Goal: Task Accomplishment & Management: Complete application form

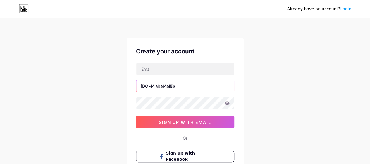
click at [172, 86] on input "text" at bounding box center [185, 86] width 98 height 12
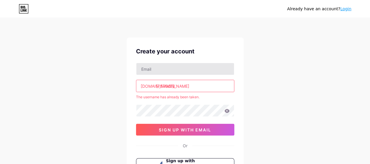
type input "monalisa"
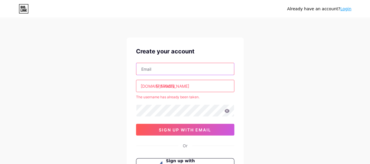
click at [167, 71] on input "text" at bounding box center [185, 69] width 98 height 12
type input "[EMAIL_ADDRESS][DOMAIN_NAME]"
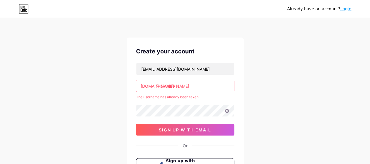
click at [188, 86] on input "monalisa" at bounding box center [185, 86] width 98 height 12
click at [182, 85] on input "monalisaa" at bounding box center [185, 86] width 98 height 12
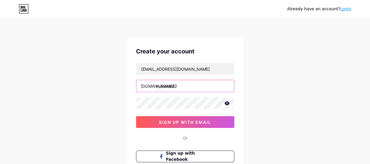
type input "monalisa12"
click at [271, 96] on div "Already have an account? Login Create your account monaalisaa796@gmail.com bio.…" at bounding box center [185, 112] width 370 height 224
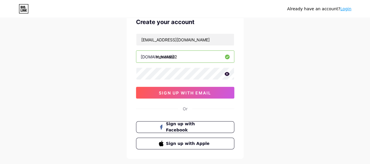
scroll to position [59, 0]
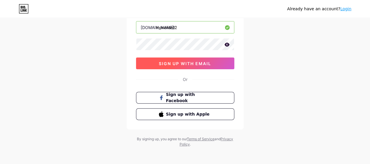
click at [188, 61] on span "sign up with email" at bounding box center [185, 63] width 52 height 5
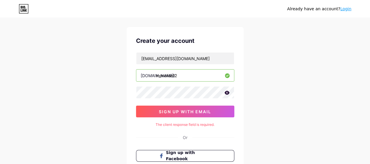
scroll to position [0, 0]
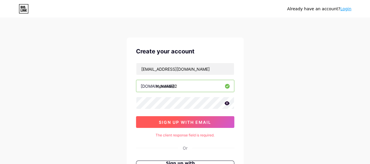
click at [191, 121] on span "sign up with email" at bounding box center [185, 121] width 52 height 5
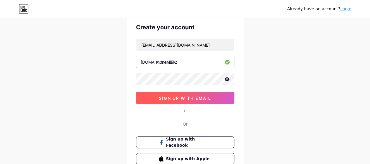
scroll to position [29, 0]
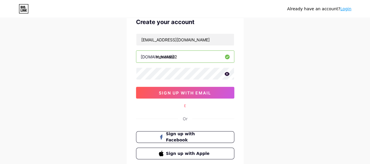
click at [185, 104] on div "E" at bounding box center [185, 105] width 98 height 5
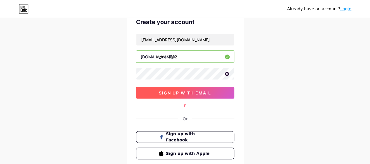
click at [200, 92] on span "sign up with email" at bounding box center [185, 92] width 52 height 5
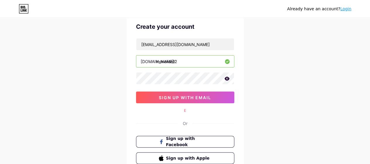
scroll to position [0, 0]
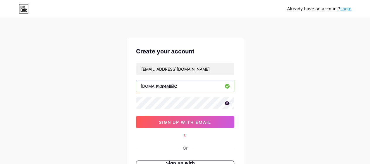
click at [256, 72] on div "Already have an account? Login Create your account monaalisaa796@gmail.com bio.…" at bounding box center [185, 117] width 370 height 234
click at [238, 81] on div "Create your account monaalisaa796@gmail.com bio.link/ monalisa12 sign up with e…" at bounding box center [185, 117] width 117 height 160
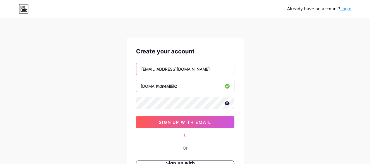
click at [227, 69] on input "[EMAIL_ADDRESS][DOMAIN_NAME]" at bounding box center [185, 69] width 98 height 12
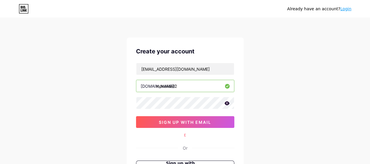
click at [233, 50] on div "Create your account" at bounding box center [185, 51] width 98 height 9
click at [185, 127] on div "Create your account monaalisaa796@gmail.com bio.link/ monalisa12 sign up with e…" at bounding box center [185, 117] width 117 height 160
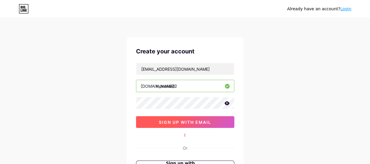
click at [186, 121] on span "sign up with email" at bounding box center [185, 121] width 52 height 5
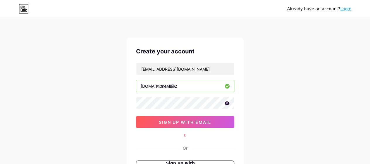
click at [187, 134] on div "E" at bounding box center [185, 134] width 98 height 5
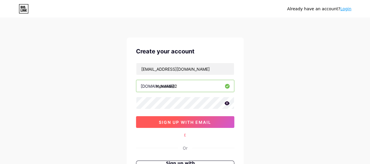
drag, startPoint x: 190, startPoint y: 122, endPoint x: 172, endPoint y: 123, distance: 17.9
click at [172, 123] on span "sign up with email" at bounding box center [185, 121] width 52 height 5
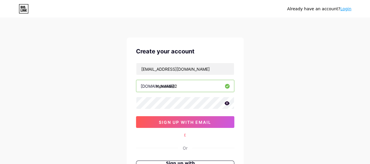
click at [24, 8] on icon at bounding box center [23, 7] width 1 height 3
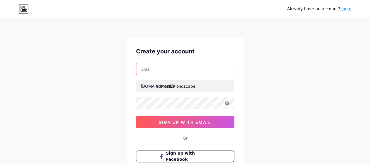
click at [167, 69] on input "text" at bounding box center [185, 69] width 98 height 12
type input "[EMAIL_ADDRESS][DOMAIN_NAME]"
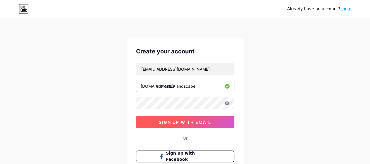
click at [169, 123] on span "sign up with email" at bounding box center [185, 121] width 52 height 5
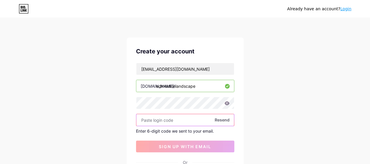
paste input "178400"
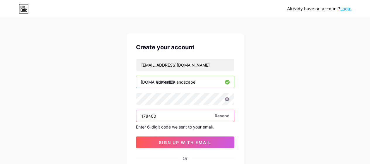
scroll to position [29, 0]
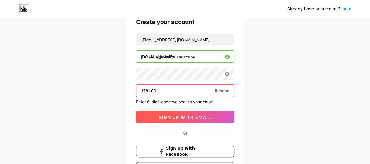
type input "178400"
click at [164, 116] on span "sign up with email" at bounding box center [185, 116] width 52 height 5
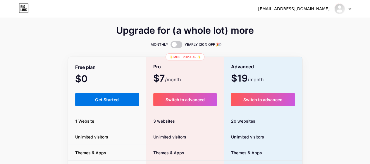
click at [116, 99] on span "Get Started" at bounding box center [107, 99] width 24 height 5
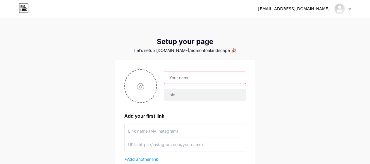
click at [185, 78] on input "text" at bounding box center [204, 78] width 81 height 12
drag, startPoint x: 231, startPoint y: 78, endPoint x: 191, endPoint y: 77, distance: 39.8
click at [191, 77] on input "[EMAIL_ADDRESS][DOMAIN_NAME]" at bounding box center [204, 78] width 81 height 12
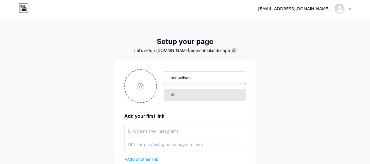
type input "monaalisaa"
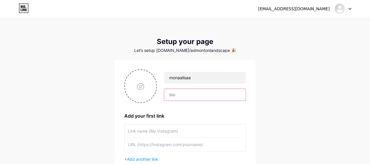
click at [190, 95] on input "text" at bounding box center [204, 95] width 81 height 12
paste input "Edmonton Landscaping Services Company"
type input "Edmonton Landscaping Services Company"
click at [154, 130] on input "text" at bounding box center [185, 130] width 114 height 13
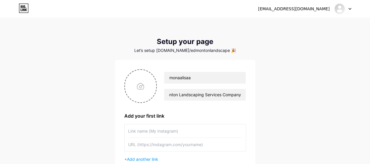
scroll to position [0, 0]
click at [140, 84] on input "file" at bounding box center [141, 86] width 32 height 32
type input "C:\fakepath\landscape.jpg"
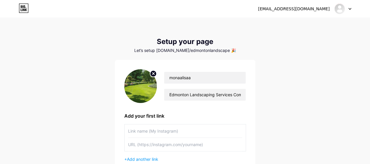
click at [144, 132] on input "text" at bounding box center [185, 130] width 114 height 13
paste input "[URL][DOMAIN_NAME]"
type input "[URL][DOMAIN_NAME]"
click at [147, 145] on input "text" at bounding box center [185, 143] width 114 height 13
paste input "[URL][DOMAIN_NAME]"
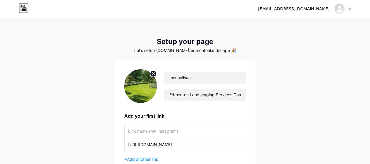
type input "[URL][DOMAIN_NAME]"
click at [146, 132] on input "text" at bounding box center [185, 130] width 114 height 13
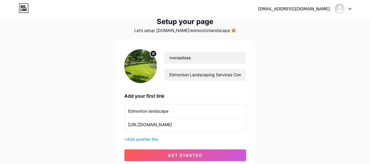
scroll to position [29, 0]
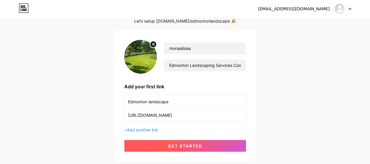
type input "Edmonton landscape"
click at [173, 142] on button "get started" at bounding box center [185, 146] width 122 height 12
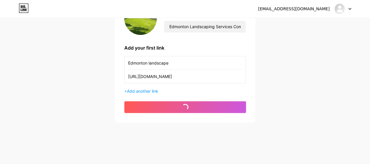
scroll to position [68, 0]
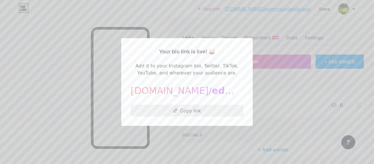
click at [179, 108] on button "Copy link" at bounding box center [187, 110] width 113 height 12
click at [177, 111] on icon at bounding box center [177, 110] width 4 height 4
click at [180, 110] on button "Copy link" at bounding box center [187, 110] width 113 height 12
click at [181, 110] on button "Copy link" at bounding box center [187, 110] width 113 height 12
click at [70, 99] on div at bounding box center [187, 82] width 374 height 164
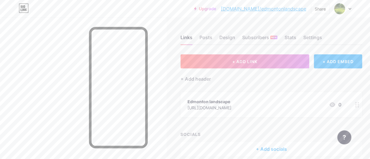
scroll to position [26, 0]
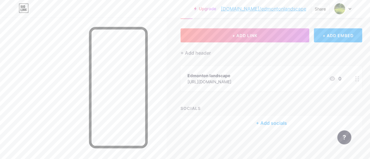
click at [270, 124] on div "+ Add socials" at bounding box center [271, 123] width 182 height 14
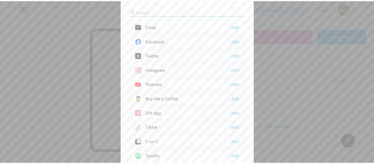
scroll to position [22, 0]
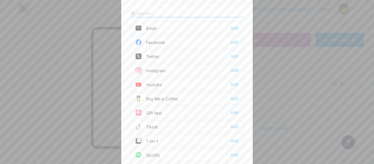
click at [166, 69] on div "Instagram Add" at bounding box center [187, 70] width 113 height 12
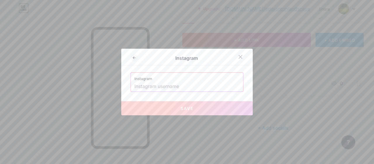
click at [172, 85] on input "text" at bounding box center [187, 86] width 105 height 10
paste input "[URL][DOMAIN_NAME]"
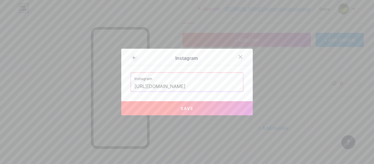
click at [198, 106] on button "Save" at bounding box center [187, 108] width 132 height 14
type input "[URL][DOMAIN_NAME][DOMAIN_NAME]"
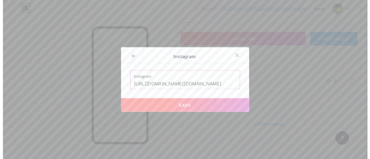
scroll to position [0, 0]
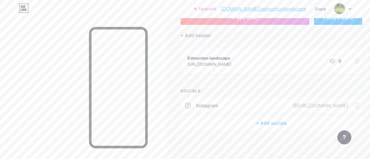
click at [257, 122] on div "+ Add socials" at bounding box center [271, 123] width 182 height 14
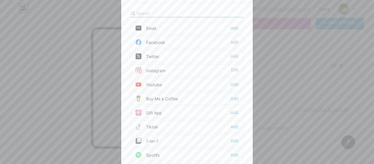
click at [168, 85] on div "Youtube Add" at bounding box center [187, 84] width 113 height 12
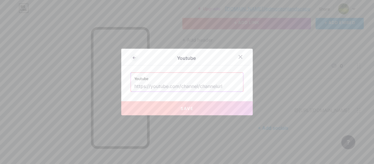
click at [161, 89] on input "text" at bounding box center [187, 86] width 105 height 10
paste input "[URL][DOMAIN_NAME][PERSON_NAME]"
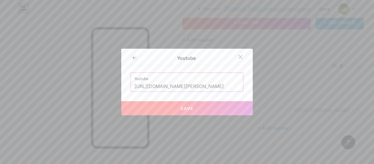
type input "[URL][DOMAIN_NAME][PERSON_NAME]"
click at [188, 110] on span "Save" at bounding box center [187, 108] width 13 height 5
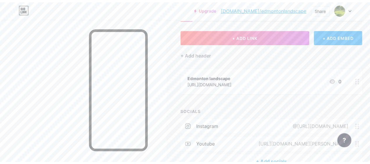
scroll to position [0, 0]
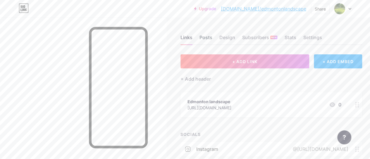
click at [209, 38] on div "Posts" at bounding box center [205, 39] width 13 height 11
click at [223, 38] on div "Design" at bounding box center [227, 39] width 16 height 11
click at [188, 38] on div "Links" at bounding box center [186, 39] width 12 height 11
click at [310, 40] on div "Settings" at bounding box center [312, 39] width 19 height 11
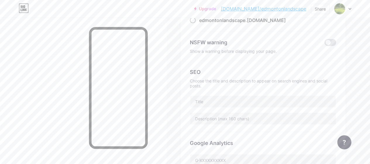
scroll to position [88, 0]
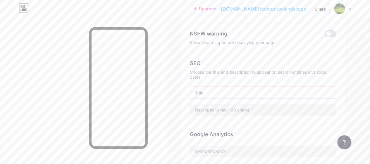
click at [211, 93] on input "text" at bounding box center [263, 93] width 146 height 12
paste input "Edmonton Landscaping Services Company"
type input "Edmonton Landscaping Services Company"
click at [211, 113] on input "text" at bounding box center [263, 110] width 146 height 12
paste input "Terra Land offers expert landscaping services in [GEOGRAPHIC_DATA], specializin…"
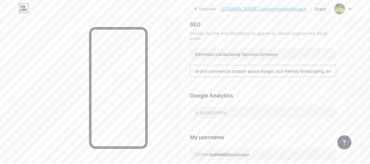
scroll to position [146, 0]
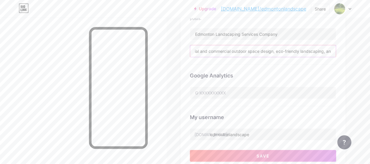
drag, startPoint x: 316, startPoint y: 51, endPoint x: 258, endPoint y: 52, distance: 58.5
click at [258, 52] on input "Terra Land offers expert landscaping services in [GEOGRAPHIC_DATA], specializin…" at bounding box center [263, 51] width 146 height 12
click at [324, 51] on input "Terra Land offers expert landscaping services in [GEOGRAPHIC_DATA], specializin…" at bounding box center [263, 51] width 146 height 12
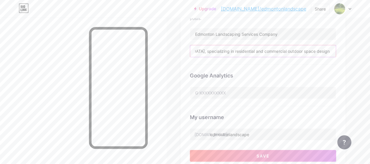
drag, startPoint x: 331, startPoint y: 49, endPoint x: 317, endPoint y: 50, distance: 14.4
click at [317, 50] on input "Terra Land offers expert landscaping services in [GEOGRAPHIC_DATA], specializin…" at bounding box center [263, 51] width 146 height 12
paste input "intenance solutions."
type input "Terra Land offers expert landscaping services in [GEOGRAPHIC_DATA], specializin…"
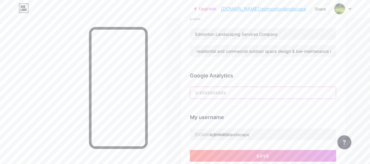
click at [226, 94] on input "text" at bounding box center [263, 93] width 146 height 12
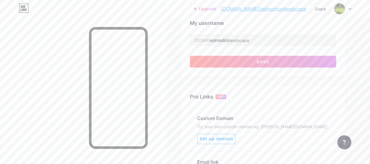
scroll to position [231, 0]
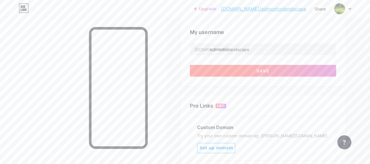
click at [252, 66] on button "Save" at bounding box center [263, 71] width 146 height 12
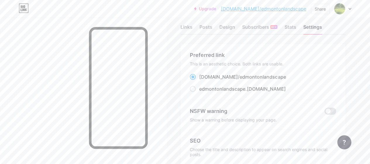
scroll to position [0, 0]
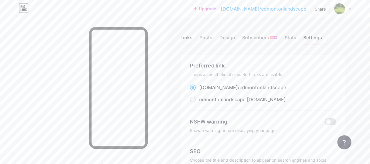
click at [188, 38] on div "Links" at bounding box center [186, 39] width 12 height 11
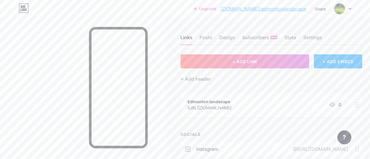
click at [288, 10] on link "[DOMAIN_NAME]/edmontonlandscape" at bounding box center [263, 8] width 85 height 7
click at [209, 37] on div "Posts" at bounding box center [205, 39] width 13 height 11
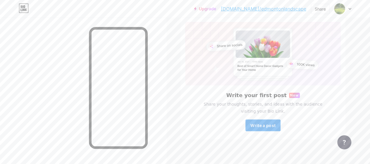
scroll to position [41, 0]
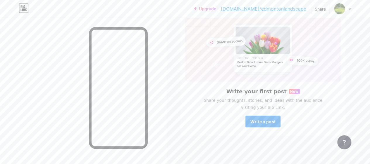
click at [260, 117] on button "Write a post" at bounding box center [262, 121] width 35 height 12
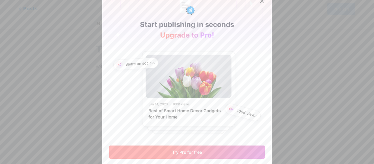
click at [204, 155] on button "Try Pro for free" at bounding box center [187, 151] width 156 height 13
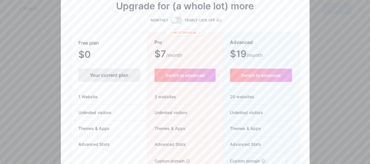
scroll to position [29, 0]
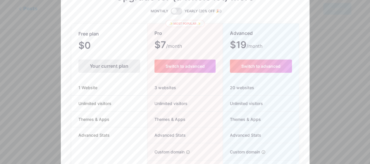
click at [118, 68] on div "Your current plan" at bounding box center [109, 65] width 62 height 13
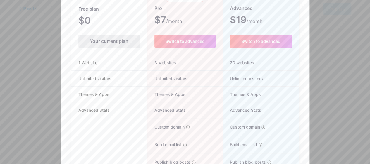
scroll to position [88, 0]
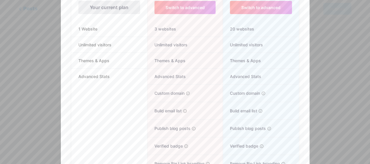
click at [113, 11] on div "Your current plan" at bounding box center [109, 7] width 62 height 13
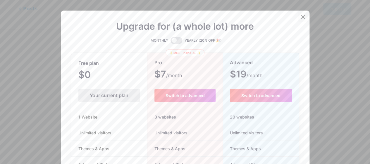
click at [303, 17] on icon at bounding box center [303, 17] width 5 height 5
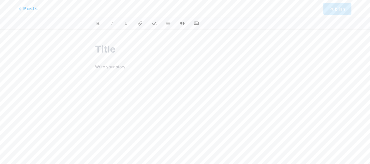
click at [120, 49] on input "text" at bounding box center [185, 49] width 180 height 14
click at [132, 54] on input "text" at bounding box center [185, 49] width 180 height 14
click at [109, 50] on input "text" at bounding box center [185, 49] width 180 height 14
paste input "Work with Landscaping Experts for Long-Lasting Results in [GEOGRAPHIC_DATA]"
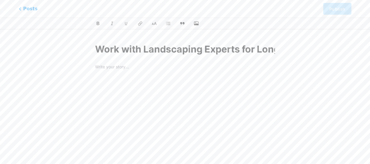
scroll to position [0, 140]
type input "Work with Landscaping Experts for Long-Lasting Results in [GEOGRAPHIC_DATA]"
click at [106, 63] on div "Work with Landscaping Experts for Long-Lasting Results in [GEOGRAPHIC_DATA]" at bounding box center [185, 127] width 196 height 184
click at [246, 63] on icon at bounding box center [249, 65] width 6 height 6
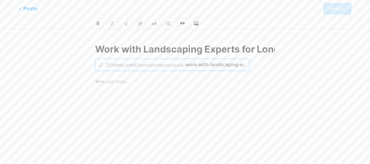
click at [198, 66] on input "work-with-landscaping-experts-for-long-lasting-results-in-[GEOGRAPHIC_DATA]" at bounding box center [214, 64] width 59 height 7
click at [189, 64] on input "work-with-landscaping-experts-for-long-lasting-results-in-[GEOGRAPHIC_DATA]" at bounding box center [214, 64] width 59 height 7
drag, startPoint x: 190, startPoint y: 64, endPoint x: 217, endPoint y: 67, distance: 26.7
click at [217, 67] on input "landscaping-experts-for-long-lasting-results-in-[GEOGRAPHIC_DATA]" at bounding box center [214, 64] width 59 height 7
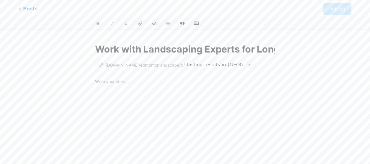
scroll to position [0, 0]
click at [219, 64] on div "z [DOMAIN_NAME]/edmontonlandscape/p/ landscaping-experts-for-long-lasting-resul…" at bounding box center [175, 65] width 160 height 12
click at [239, 63] on div "z [DOMAIN_NAME]/edmontonlandscape/p/ landscaping-experts-for-long-lasting-resul…" at bounding box center [185, 65] width 180 height 12
click at [246, 64] on icon at bounding box center [249, 65] width 6 height 6
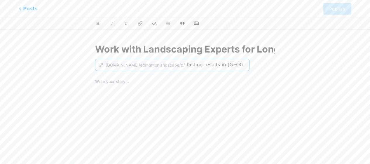
click at [196, 64] on input "landscaping-experts-for-long-lasting-results-in-[GEOGRAPHIC_DATA]" at bounding box center [214, 64] width 59 height 7
click at [185, 67] on input "landscaping-experts-for-long-lasting-[GEOGRAPHIC_DATA]" at bounding box center [214, 64] width 59 height 7
click at [214, 66] on input "lanlasting-[GEOGRAPHIC_DATA]" at bounding box center [214, 64] width 59 height 7
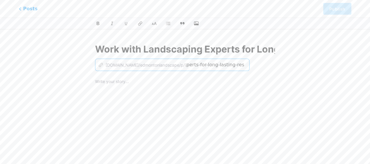
scroll to position [0, 36]
drag, startPoint x: 192, startPoint y: 65, endPoint x: 178, endPoint y: 64, distance: 14.3
click at [185, 64] on input "landscaping-experts-for-long-lasting-result" at bounding box center [214, 64] width 59 height 7
drag, startPoint x: 198, startPoint y: 64, endPoint x: 194, endPoint y: 68, distance: 5.4
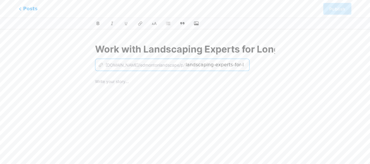
click at [194, 68] on div "z [DOMAIN_NAME]/edmontonlandscape/p/ landscaping-experts-for-lasting-resultin […" at bounding box center [172, 65] width 154 height 12
type input "landscaping-in-[GEOGRAPHIC_DATA]"
click at [129, 87] on div at bounding box center [185, 151] width 180 height 146
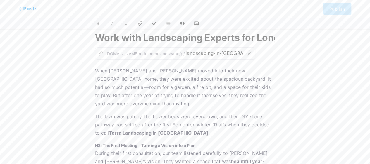
scroll to position [29, 0]
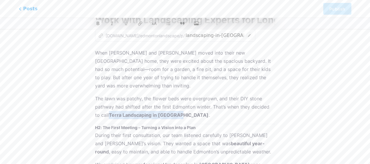
drag, startPoint x: 181, startPoint y: 106, endPoint x: 110, endPoint y: 107, distance: 70.8
click at [110, 112] on strong "Terra Landscaping in [GEOGRAPHIC_DATA]" at bounding box center [159, 115] width 100 height 6
click at [139, 24] on icon at bounding box center [140, 23] width 6 height 6
click at [140, 27] on div at bounding box center [185, 24] width 370 height 12
click at [140, 23] on icon at bounding box center [140, 23] width 6 height 6
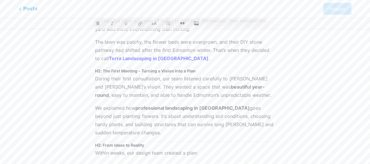
scroll to position [88, 0]
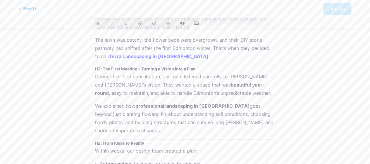
click at [192, 84] on p "During their first consultation, our team listened carefully to [PERSON_NAME] a…" at bounding box center [185, 84] width 180 height 25
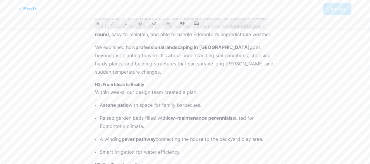
scroll to position [117, 0]
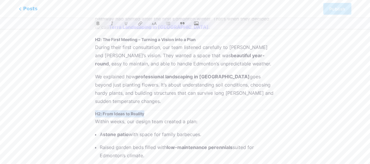
drag, startPoint x: 154, startPoint y: 104, endPoint x: 93, endPoint y: 102, distance: 60.3
click at [154, 23] on icon at bounding box center [154, 23] width 6 height 6
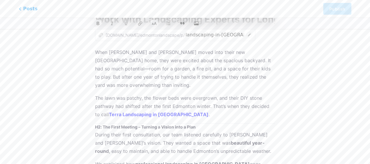
scroll to position [29, 0]
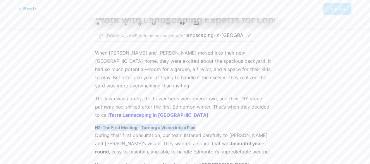
drag, startPoint x: 202, startPoint y: 118, endPoint x: 100, endPoint y: 102, distance: 103.0
click at [155, 23] on icon at bounding box center [155, 24] width 6 height 4
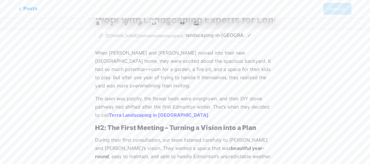
click at [109, 123] on strong "H2: The First Meeting – Turning a Vision into a Plan" at bounding box center [175, 127] width 161 height 8
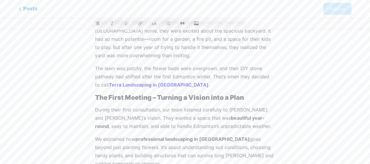
scroll to position [88, 0]
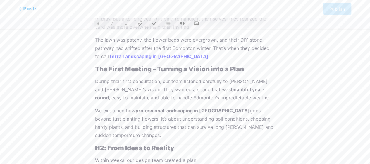
click at [108, 144] on strong "H2: From Ideas to Reality" at bounding box center [134, 148] width 79 height 8
drag, startPoint x: 178, startPoint y: 138, endPoint x: 95, endPoint y: 142, distance: 83.7
click at [95, 144] on h2 "From Ideas to Reality" at bounding box center [185, 147] width 180 height 7
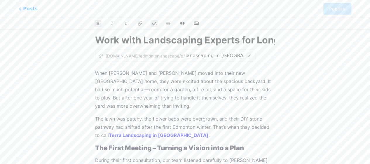
scroll to position [0, 0]
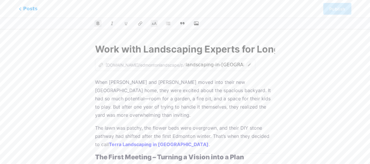
click at [270, 51] on input "Work with Landscaping Experts for Long-Lasting Results in [GEOGRAPHIC_DATA]" at bounding box center [185, 49] width 180 height 14
click at [274, 51] on input "Work with Landscaping Experts for Long-Lasting Results in [GEOGRAPHIC_DATA]" at bounding box center [185, 49] width 180 height 14
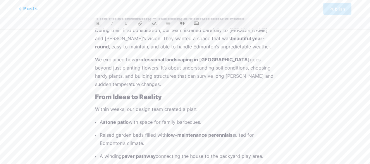
scroll to position [146, 0]
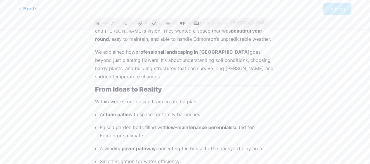
click at [95, 85] on strong "From Ideas to Reality" at bounding box center [128, 89] width 67 height 8
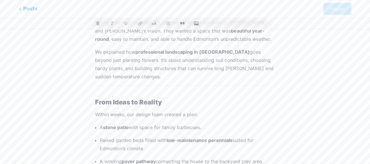
click at [113, 85] on p at bounding box center [185, 89] width 180 height 8
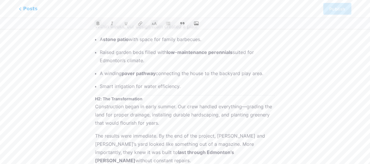
scroll to position [234, 0]
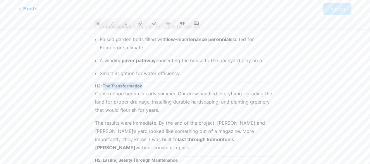
drag, startPoint x: 146, startPoint y: 78, endPoint x: 103, endPoint y: 77, distance: 42.4
click at [103, 82] on h3 "H2: The Transformation" at bounding box center [185, 85] width 180 height 7
click at [152, 23] on icon at bounding box center [154, 23] width 6 height 6
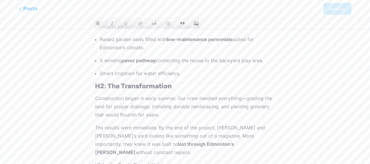
click at [107, 82] on strong "H2: The Transformation" at bounding box center [133, 86] width 77 height 8
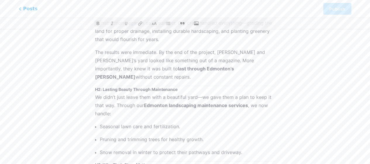
scroll to position [322, 0]
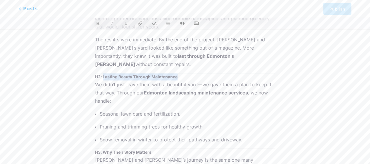
drag, startPoint x: 182, startPoint y: 59, endPoint x: 102, endPoint y: 62, distance: 79.6
click at [102, 73] on h3 "H2: Lasting Beauty Through Maintenance" at bounding box center [185, 76] width 180 height 7
click at [153, 23] on icon at bounding box center [155, 24] width 6 height 4
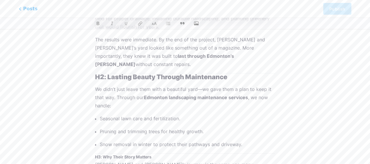
click at [107, 73] on strong "H2: Lasting Beauty Through Maintenance" at bounding box center [161, 77] width 132 height 8
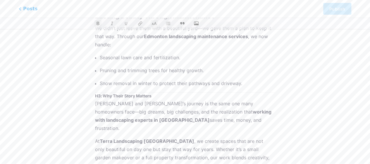
scroll to position [386, 0]
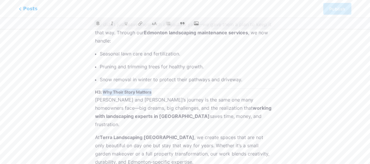
drag, startPoint x: 154, startPoint y: 74, endPoint x: 104, endPoint y: 73, distance: 50.3
click at [104, 88] on h3 "H3: Why Their Story Matters" at bounding box center [185, 91] width 180 height 7
click at [155, 26] on icon at bounding box center [154, 23] width 6 height 6
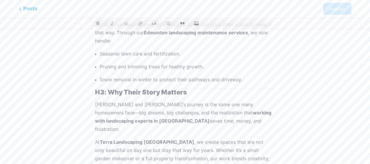
click at [108, 88] on strong "H3: Why Their Story Matters" at bounding box center [141, 92] width 92 height 8
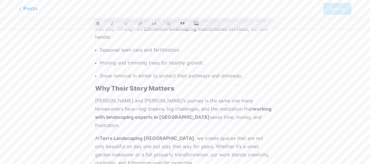
scroll to position [391, 0]
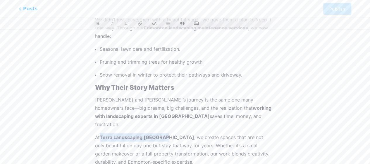
drag, startPoint x: 168, startPoint y: 110, endPoint x: 102, endPoint y: 111, distance: 65.5
click at [102, 134] on strong "Terra Landscaping [GEOGRAPHIC_DATA]" at bounding box center [147, 137] width 94 height 6
click at [141, 22] on icon at bounding box center [140, 23] width 6 height 6
click at [189, 133] on p "At [GEOGRAPHIC_DATA] [GEOGRAPHIC_DATA] , we create spaces that are not only bea…" at bounding box center [185, 149] width 180 height 33
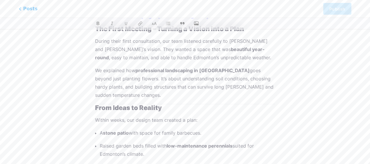
scroll to position [0, 0]
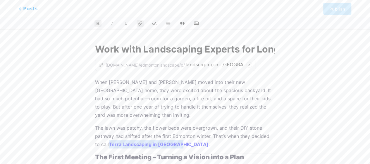
drag, startPoint x: 181, startPoint y: 136, endPoint x: 117, endPoint y: 119, distance: 66.3
click at [109, 133] on p "The lawn was patchy, the flower beds were overgrown, and their DIY stone pathwa…" at bounding box center [185, 135] width 180 height 25
click at [139, 22] on icon at bounding box center [140, 23] width 6 height 6
click at [139, 23] on icon at bounding box center [140, 23] width 5 height 5
click at [142, 25] on icon at bounding box center [140, 23] width 6 height 6
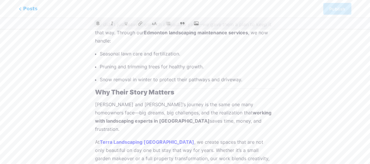
scroll to position [391, 0]
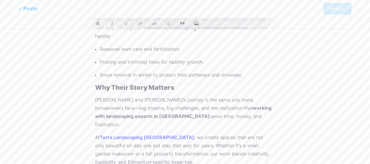
click at [113, 134] on strong "Terra Landscaping [GEOGRAPHIC_DATA]" at bounding box center [147, 137] width 94 height 6
click at [141, 25] on icon at bounding box center [140, 23] width 6 height 6
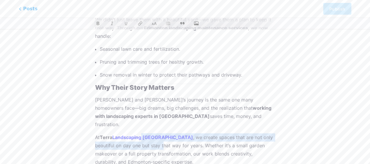
click at [141, 133] on p "At [GEOGRAPHIC_DATA] [GEOGRAPHIC_DATA] , we create spaces that are not only bea…" at bounding box center [185, 149] width 180 height 33
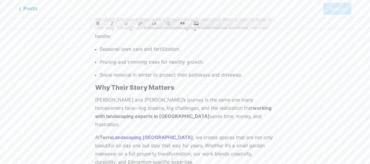
click at [138, 133] on p "At [GEOGRAPHIC_DATA] [GEOGRAPHIC_DATA] , we create spaces that are not only bea…" at bounding box center [185, 149] width 180 height 33
drag, startPoint x: 112, startPoint y: 111, endPoint x: 101, endPoint y: 110, distance: 11.3
click at [101, 134] on strong "Terra" at bounding box center [106, 137] width 13 height 6
click at [94, 24] on button at bounding box center [98, 23] width 9 height 9
click at [118, 133] on p "At [GEOGRAPHIC_DATA] [GEOGRAPHIC_DATA] , we create spaces that are not only bea…" at bounding box center [185, 149] width 180 height 33
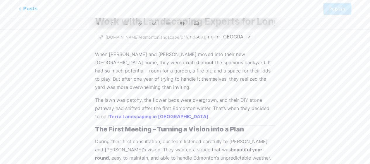
scroll to position [0, 0]
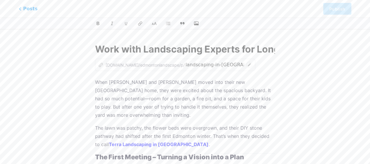
click at [96, 82] on p "When [PERSON_NAME] and [PERSON_NAME] moved into their new [GEOGRAPHIC_DATA] hom…" at bounding box center [185, 98] width 180 height 41
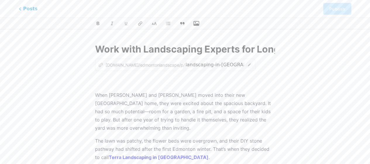
click at [198, 23] on icon "button" at bounding box center [196, 23] width 6 height 6
click at [0, 0] on input "file" at bounding box center [0, 0] width 0 height 0
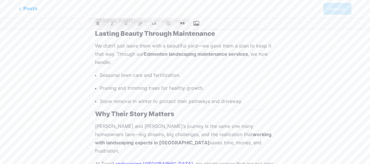
scroll to position [490, 0]
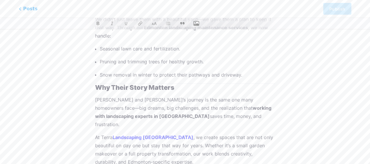
click at [166, 137] on p "At [GEOGRAPHIC_DATA] [GEOGRAPHIC_DATA] , we create spaces that are not only bea…" at bounding box center [185, 149] width 180 height 33
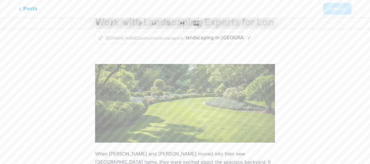
scroll to position [0, 0]
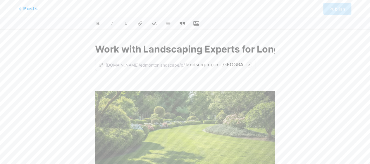
click at [183, 25] on icon at bounding box center [182, 23] width 6 height 6
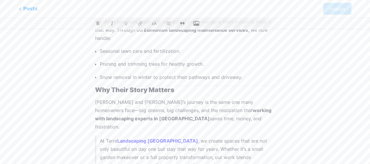
scroll to position [497, 0]
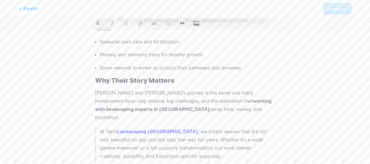
click at [170, 132] on p "At [GEOGRAPHIC_DATA] [GEOGRAPHIC_DATA] , we create spaces that are not only bea…" at bounding box center [187, 143] width 174 height 33
